Goal: Check status: Check status

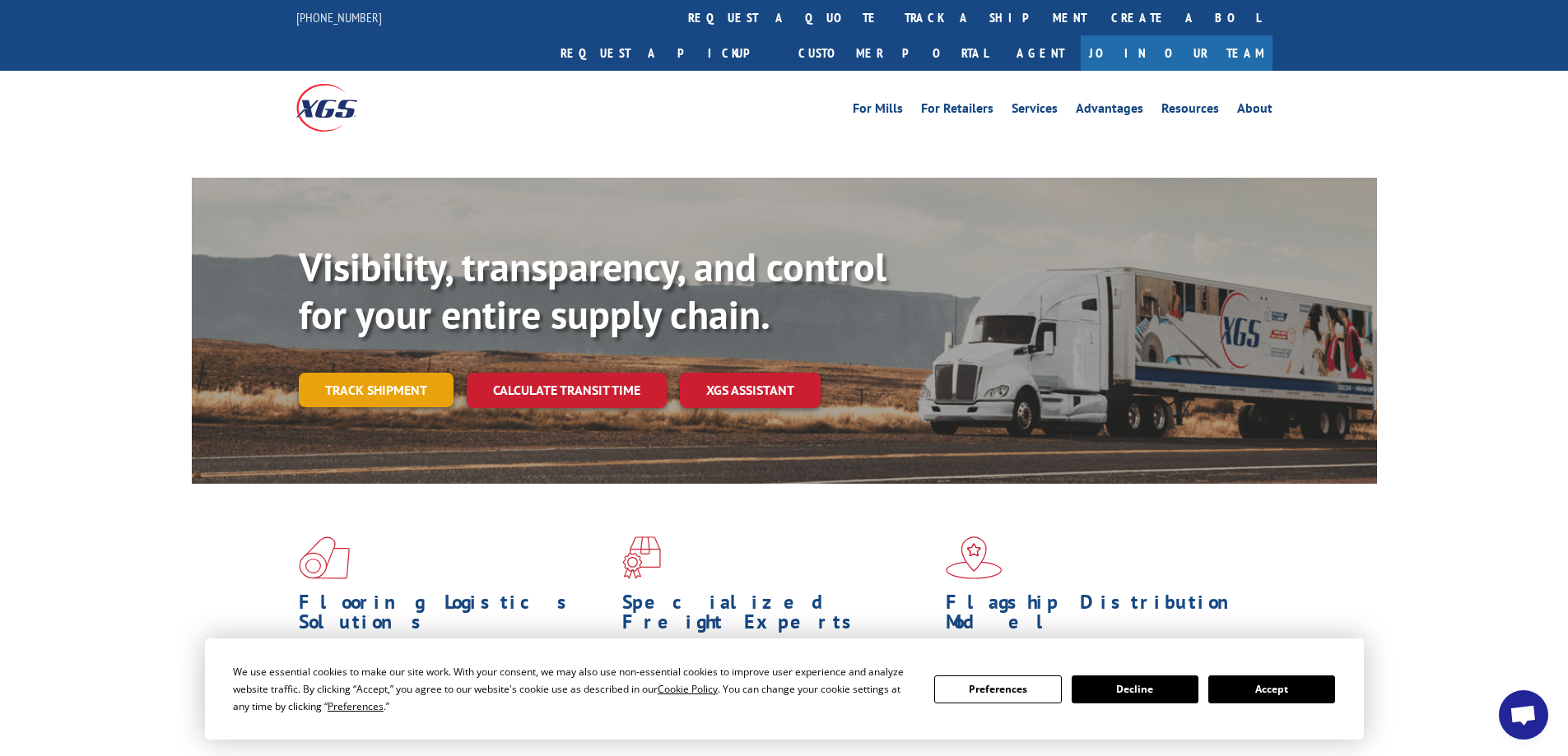
click at [350, 372] on link "Track shipment" at bounding box center [376, 389] width 154 height 35
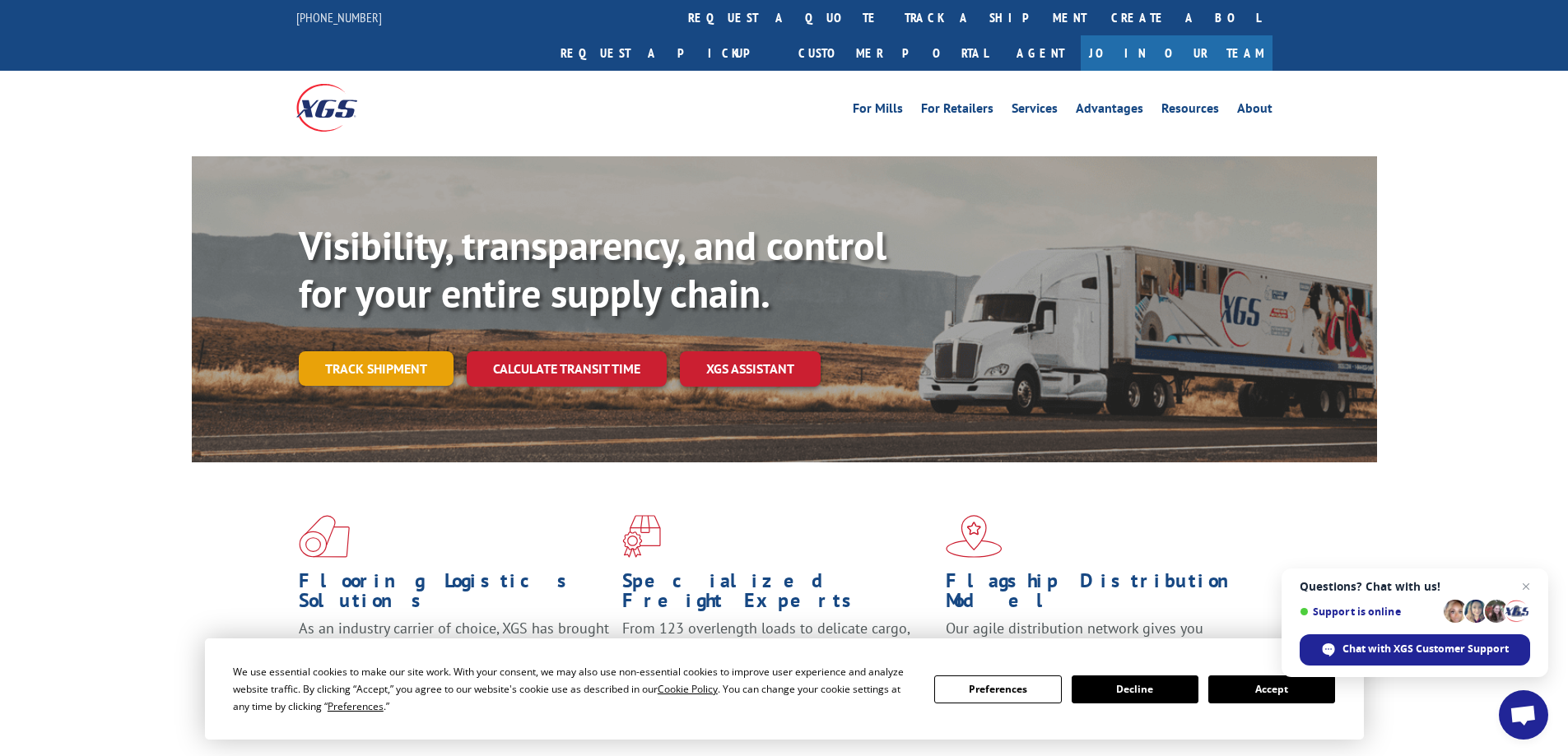
click at [398, 352] on link "Track shipment" at bounding box center [376, 369] width 154 height 35
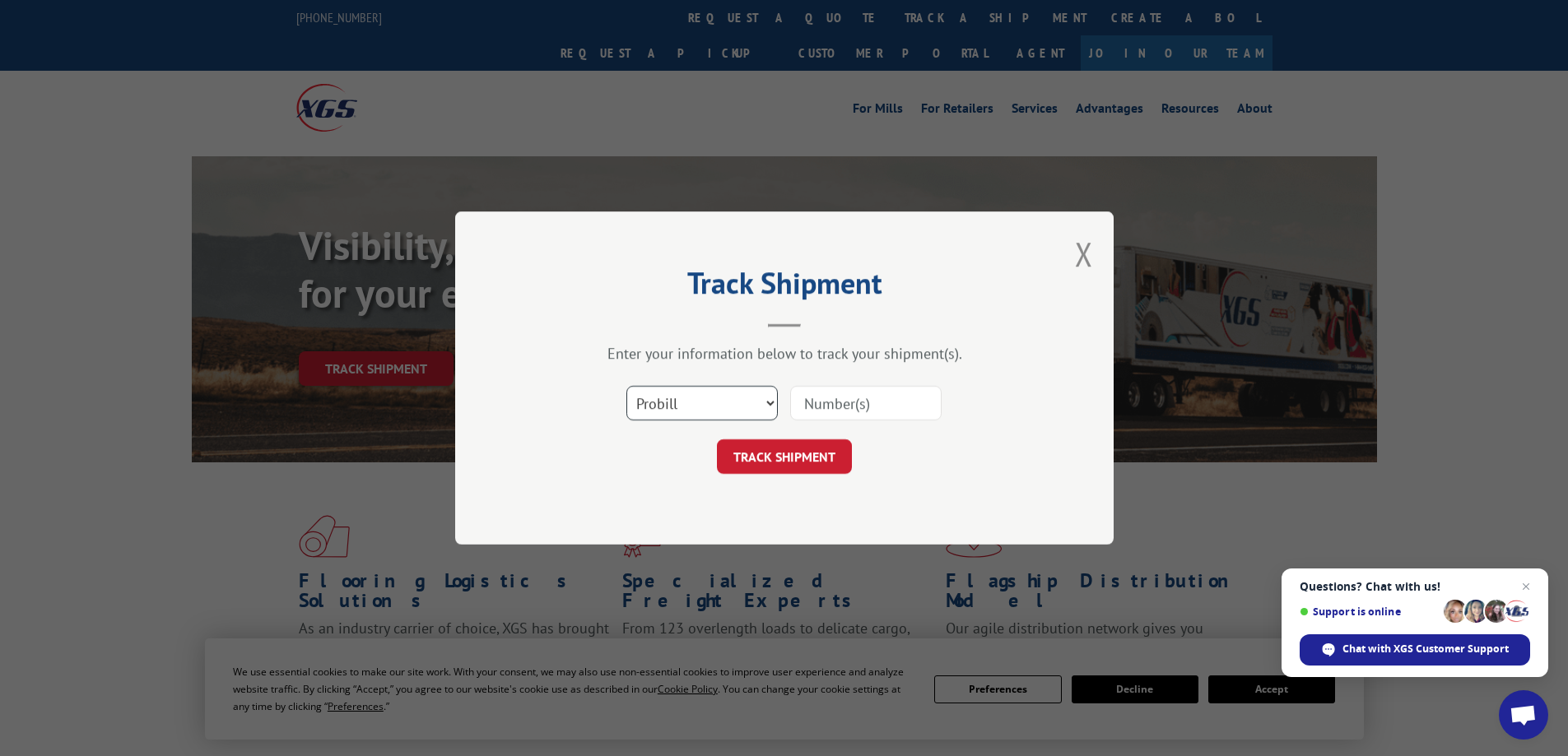
click at [701, 401] on select "Select category... Probill BOL PO" at bounding box center [702, 402] width 151 height 35
select select "bol"
click at [626, 386] on select "Select category... Probill BOL PO" at bounding box center [702, 402] width 151 height 35
click at [678, 414] on select "Select category... Probill BOL PO" at bounding box center [702, 402] width 151 height 35
click at [832, 411] on input at bounding box center [865, 402] width 151 height 35
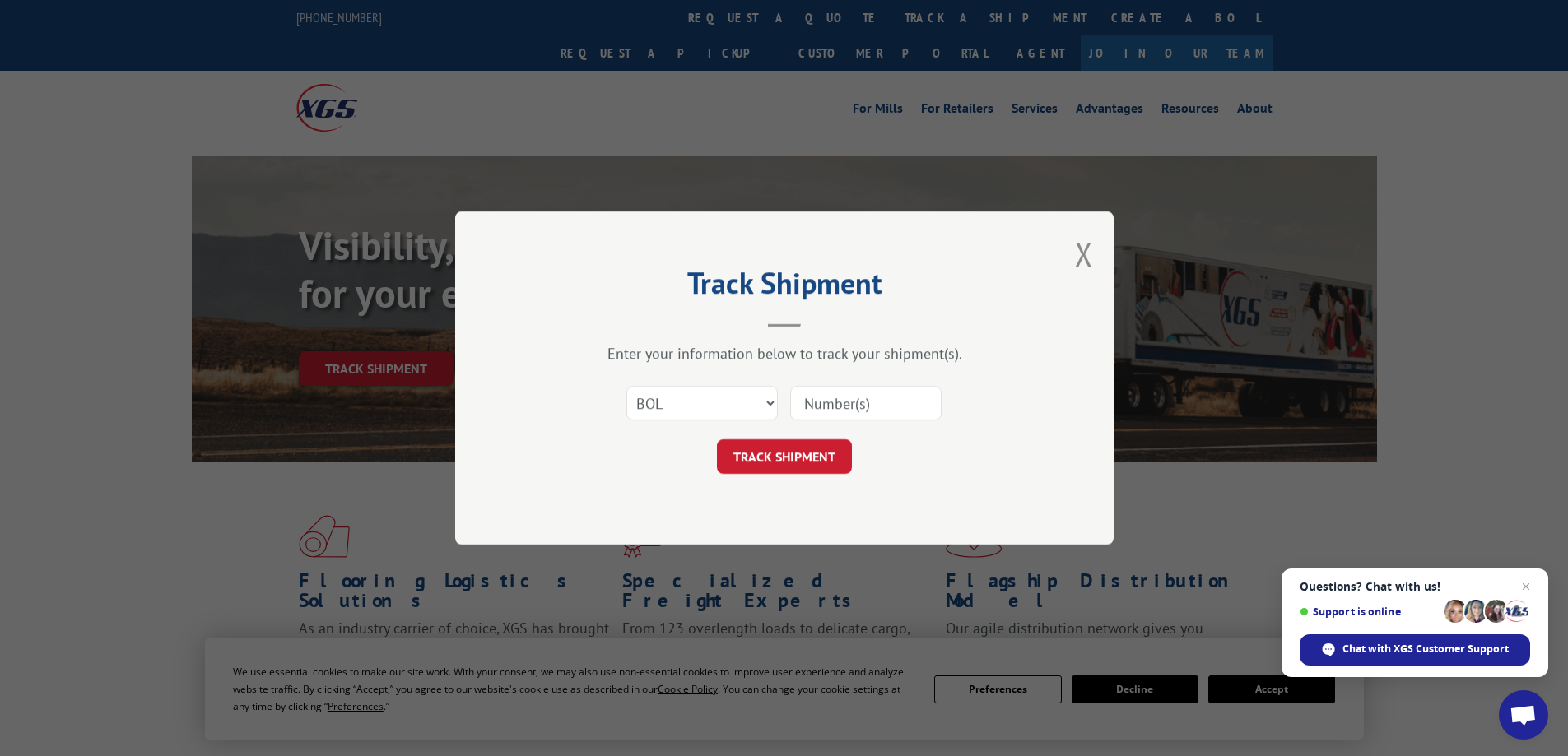
paste input "12970623"
type input "12970623"
click at [796, 454] on button "TRACK SHIPMENT" at bounding box center [784, 456] width 135 height 35
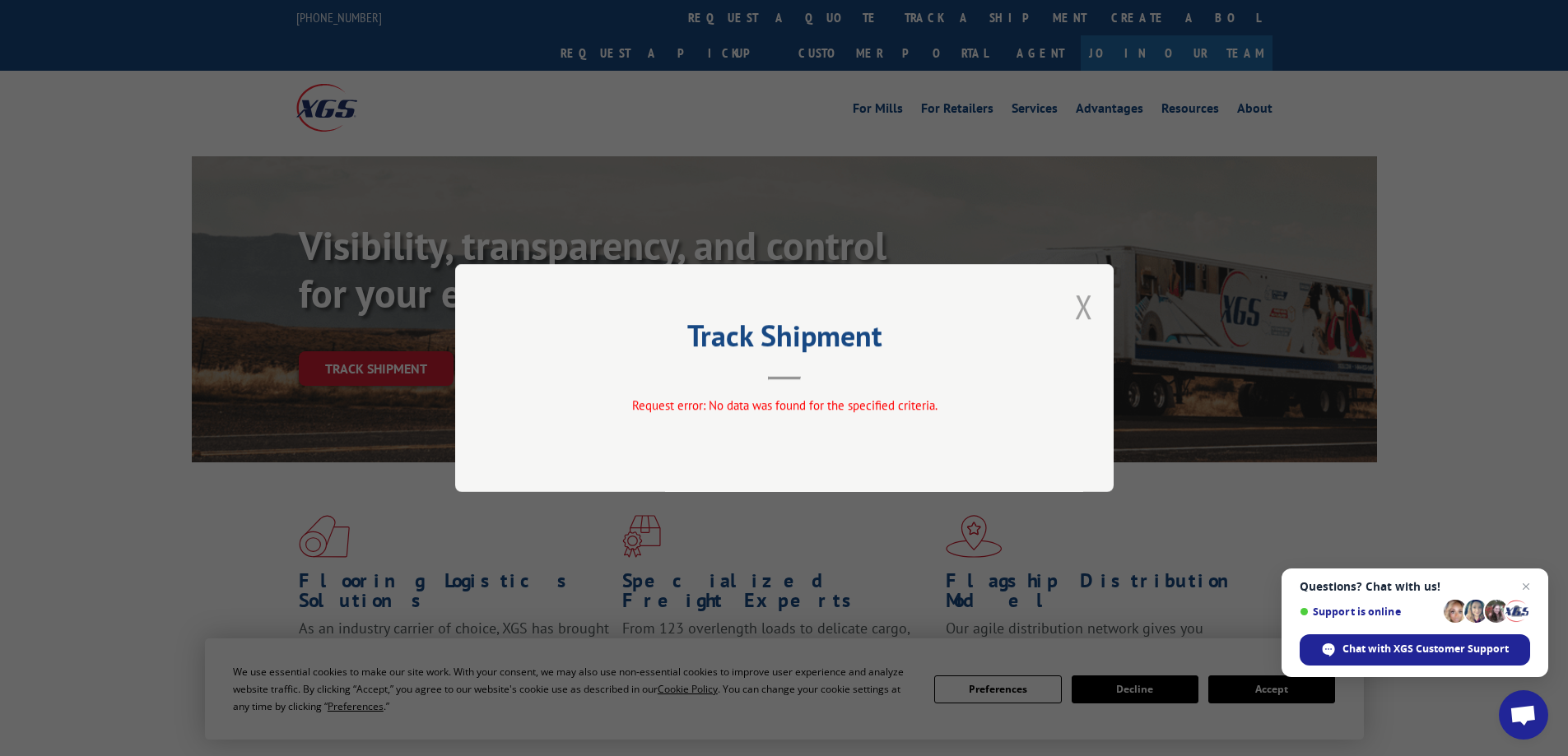
click at [1082, 306] on button "Close modal" at bounding box center [1084, 307] width 18 height 43
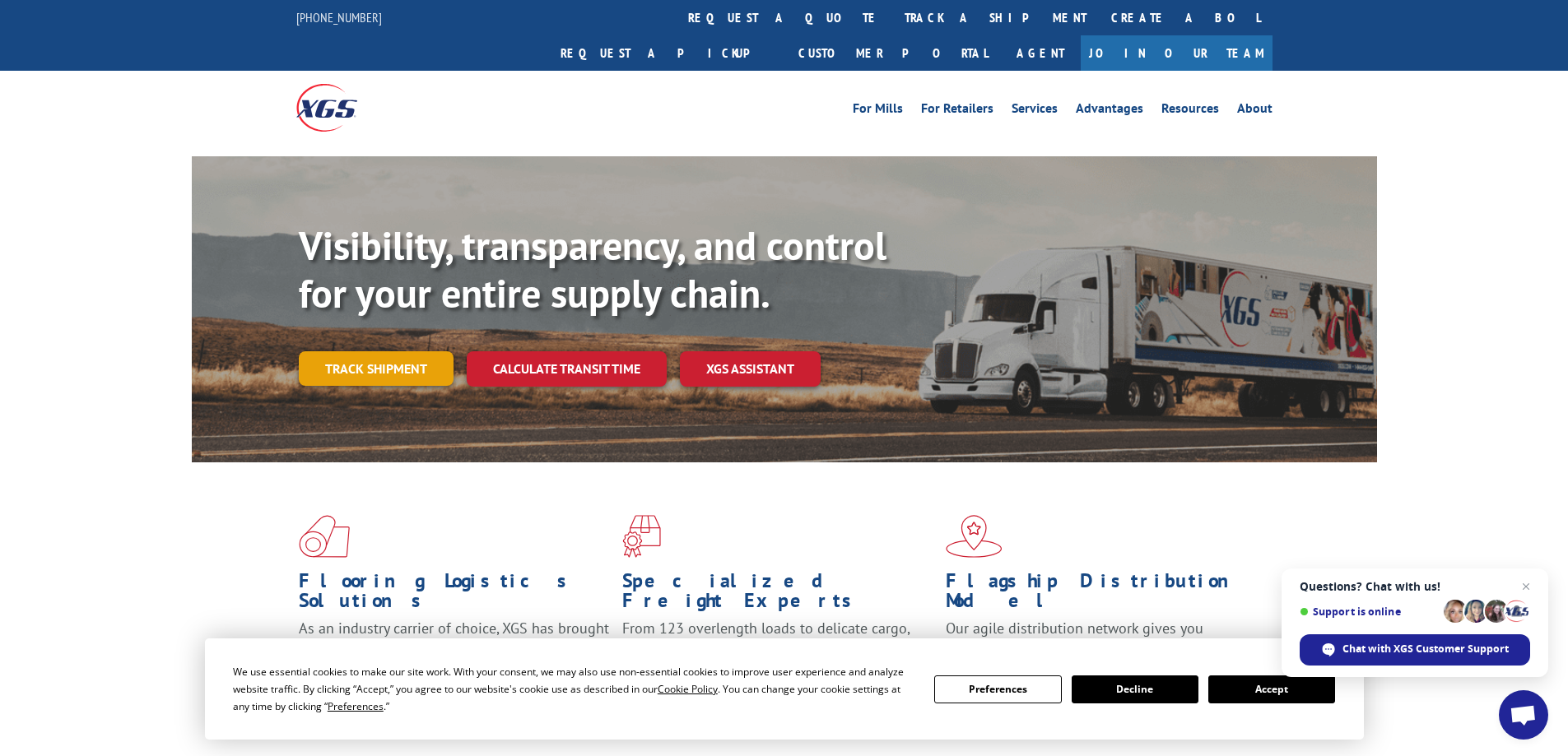
click at [383, 352] on link "Track shipment" at bounding box center [376, 369] width 154 height 35
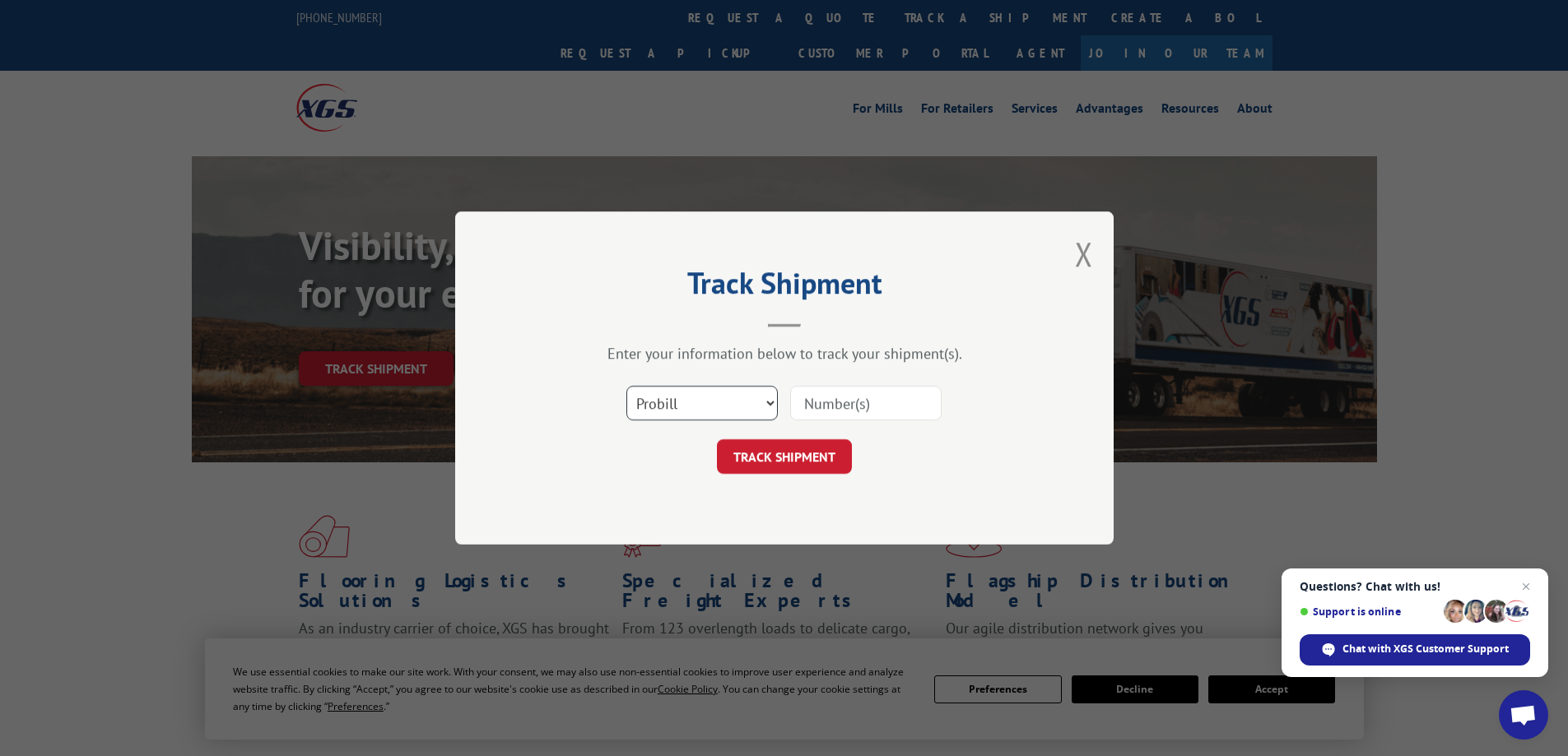
click at [686, 400] on select "Select category... Probill BOL PO" at bounding box center [702, 402] width 151 height 35
click at [832, 398] on input at bounding box center [865, 402] width 151 height 35
paste input "12970623"
type input "12970623"
click at [836, 448] on button "TRACK SHIPMENT" at bounding box center [784, 456] width 135 height 35
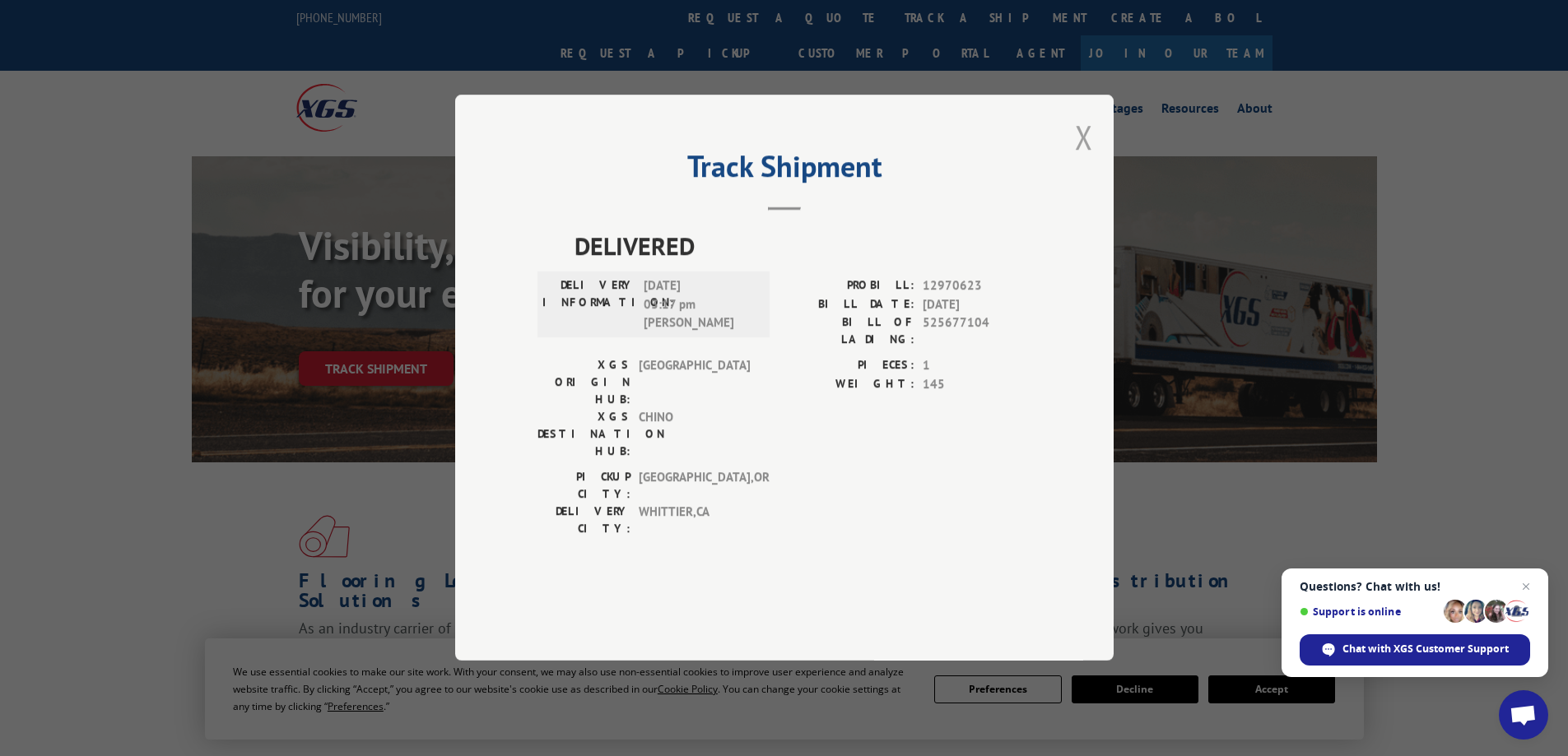
click at [1086, 159] on button "Close modal" at bounding box center [1084, 136] width 18 height 43
